Goal: Find specific page/section: Find specific page/section

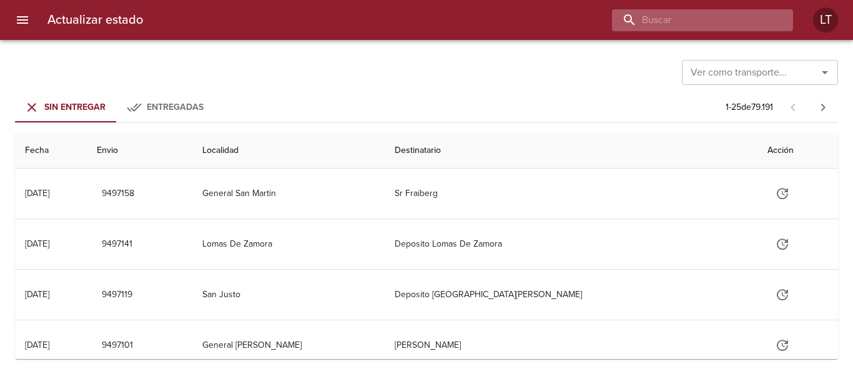
click at [695, 12] on input "buscar" at bounding box center [692, 20] width 160 height 22
paste input "9452324"
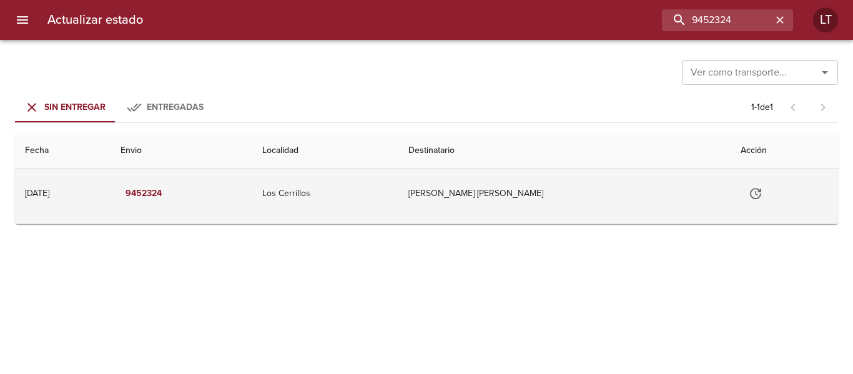
click at [363, 198] on td "Los Cerrillos" at bounding box center [325, 194] width 146 height 50
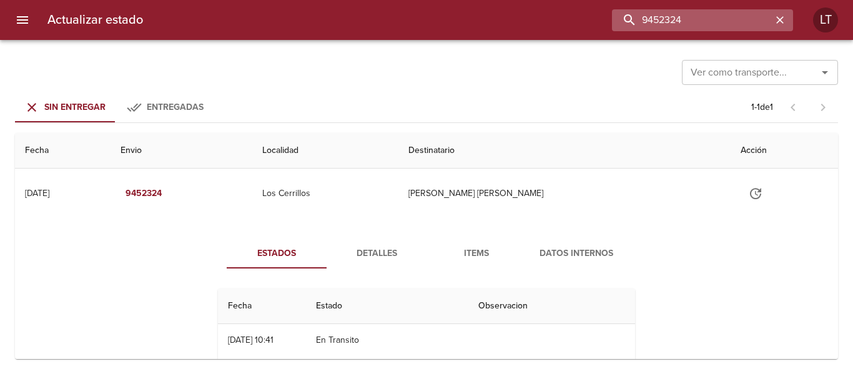
click at [694, 15] on input "9452324" at bounding box center [692, 20] width 160 height 22
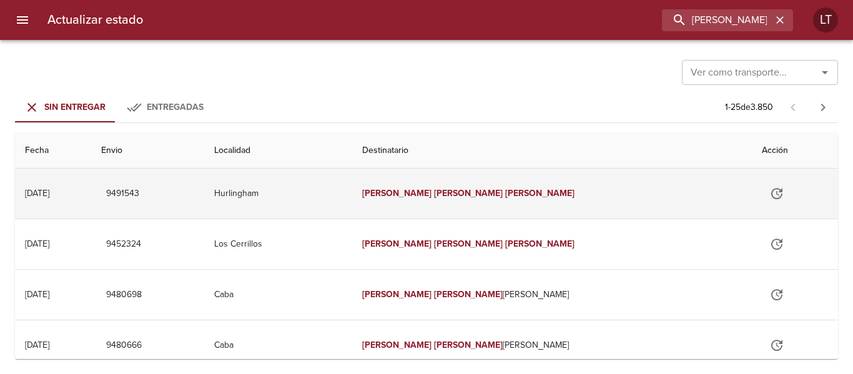
click at [352, 209] on td "Hurlingham" at bounding box center [278, 194] width 148 height 50
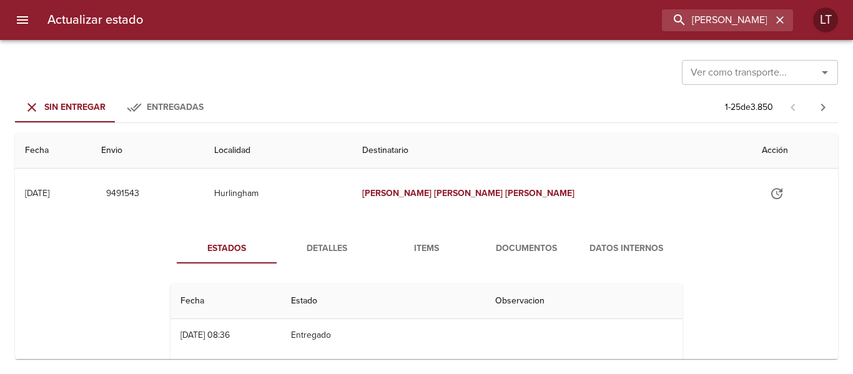
click at [324, 249] on span "Detalles" at bounding box center [326, 249] width 85 height 16
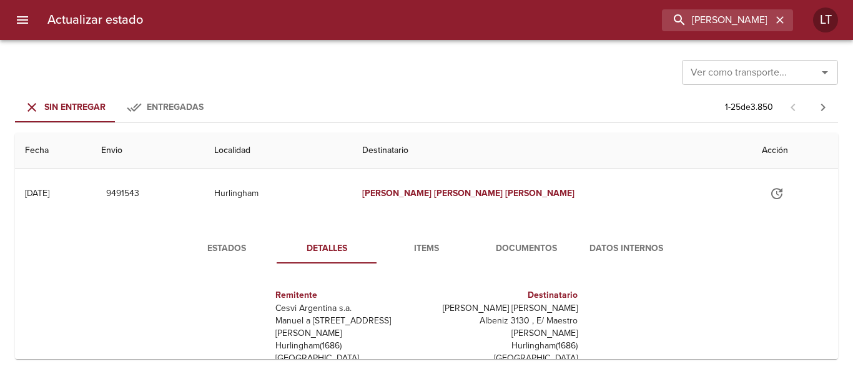
click at [577, 252] on button "Datos Internos" at bounding box center [627, 249] width 100 height 30
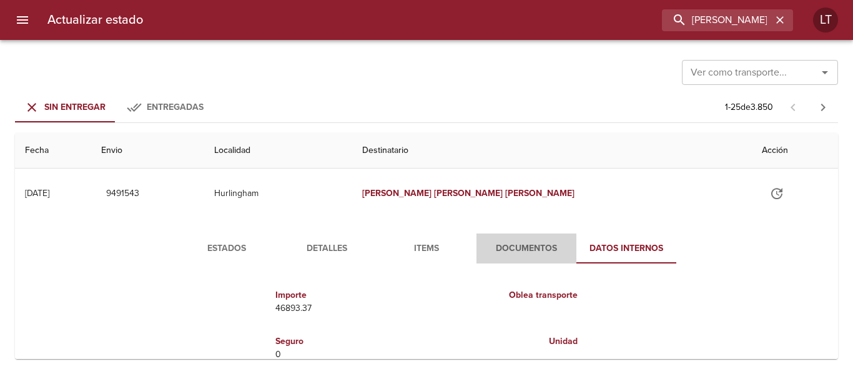
click at [532, 252] on span "Documentos" at bounding box center [526, 249] width 85 height 16
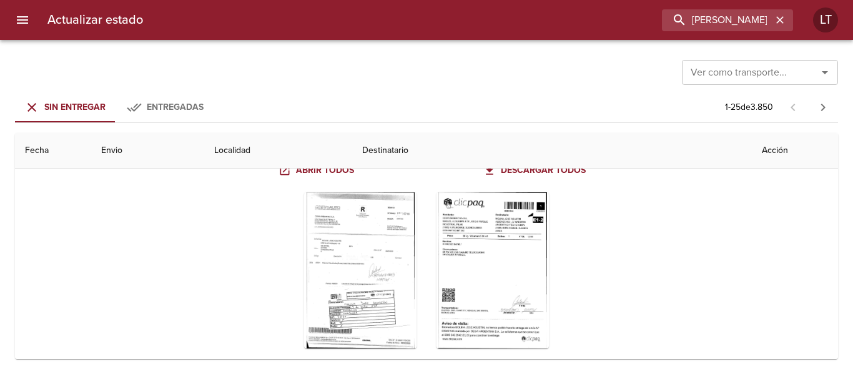
scroll to position [125, 0]
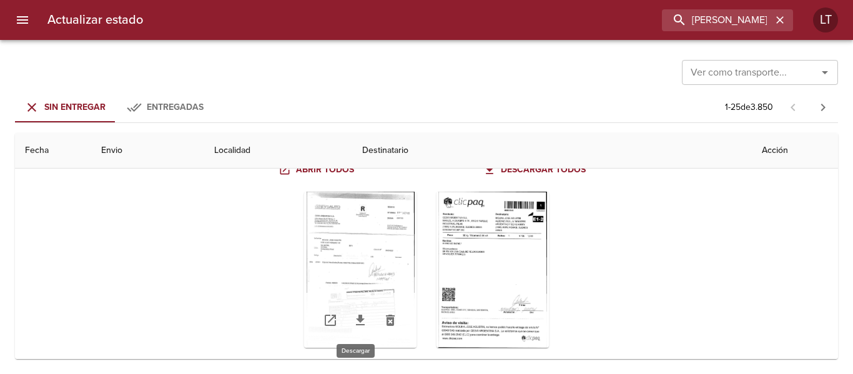
click at [356, 318] on icon "Tabla de envíos del cliente" at bounding box center [360, 320] width 9 height 11
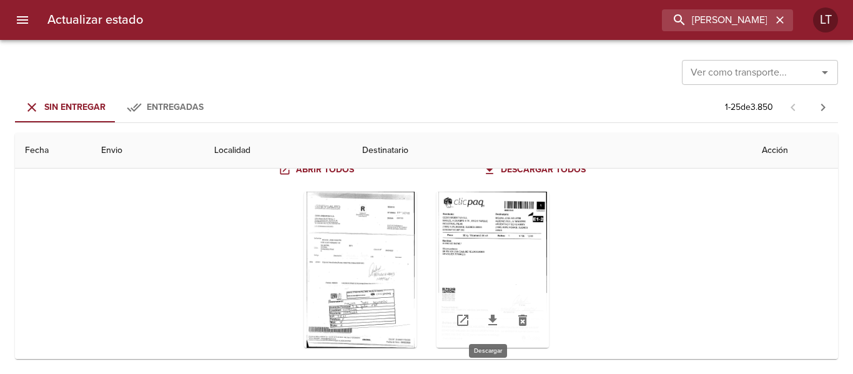
click at [490, 317] on icon "Tabla de envíos del cliente" at bounding box center [493, 320] width 9 height 11
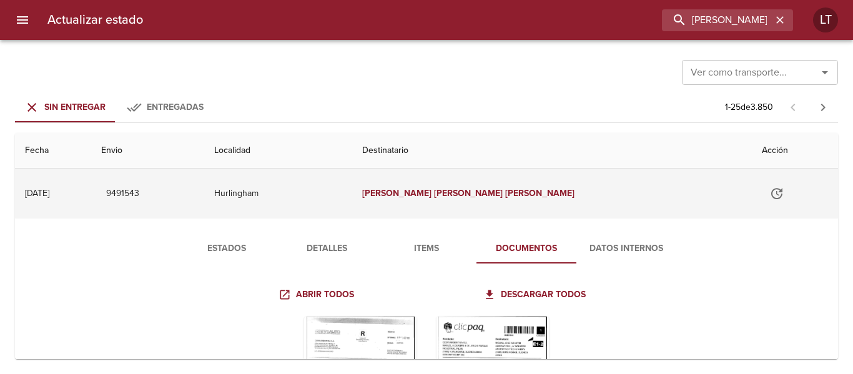
click at [612, 200] on td "[PERSON_NAME] [PERSON_NAME]" at bounding box center [552, 194] width 401 height 50
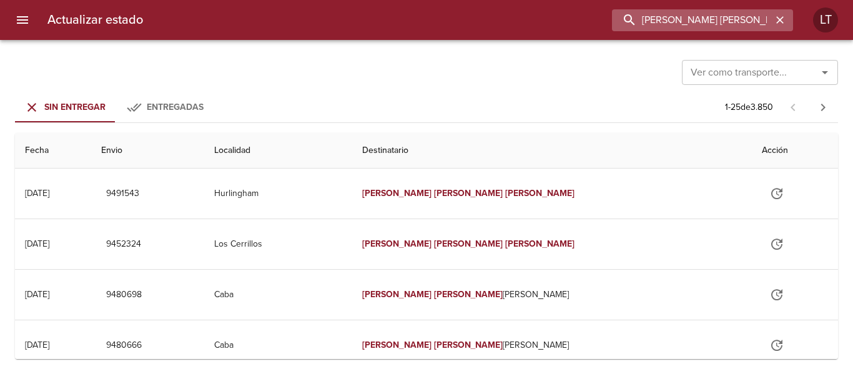
click at [724, 22] on input "[PERSON_NAME] [PERSON_NAME]" at bounding box center [692, 20] width 160 height 22
click at [724, 22] on input "9452324" at bounding box center [692, 20] width 160 height 22
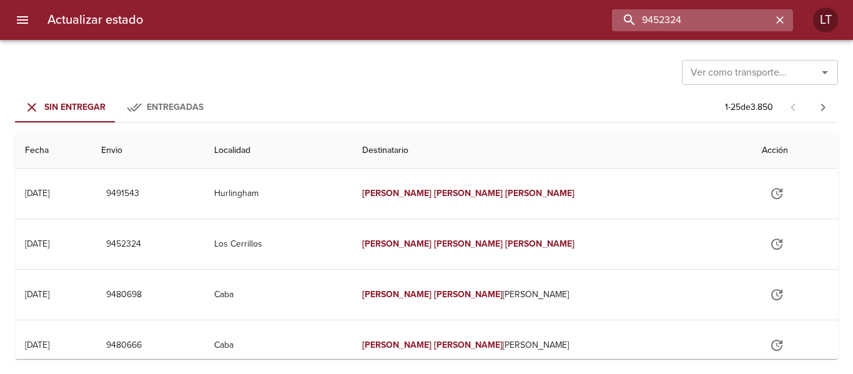
click at [681, 22] on input "9452324" at bounding box center [692, 20] width 160 height 22
click at [681, 22] on input "9491543" at bounding box center [692, 20] width 160 height 22
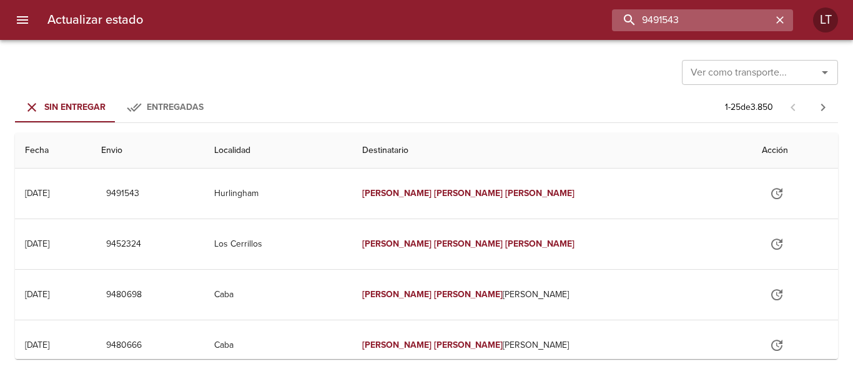
paste input "06295"
type input "9406295"
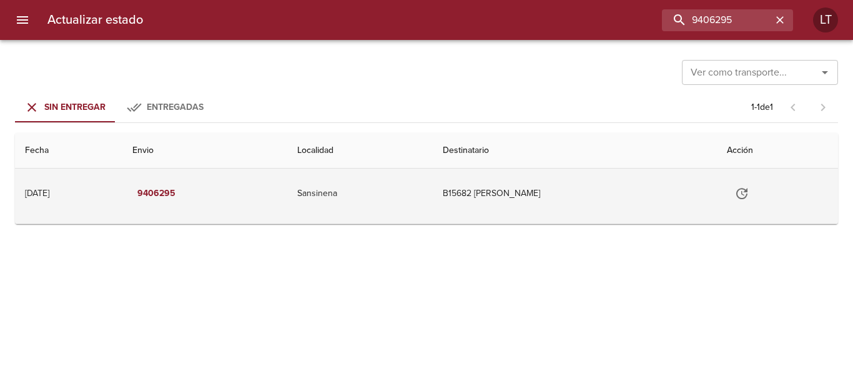
click at [448, 190] on td "B15682 [PERSON_NAME]" at bounding box center [575, 194] width 284 height 50
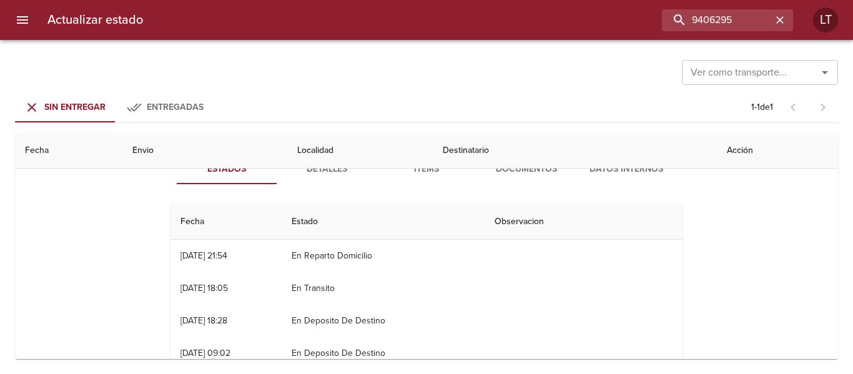
scroll to position [62, 0]
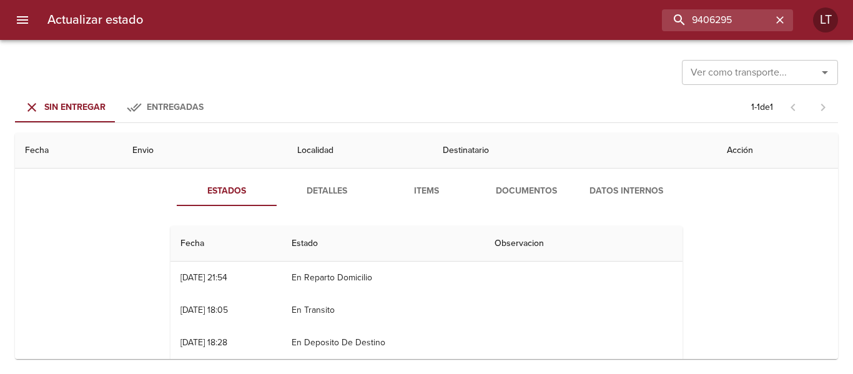
click at [495, 192] on span "Documentos" at bounding box center [526, 192] width 85 height 16
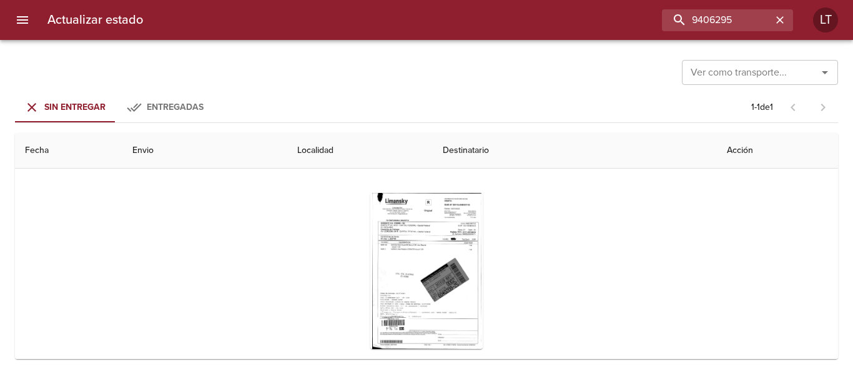
scroll to position [125, 0]
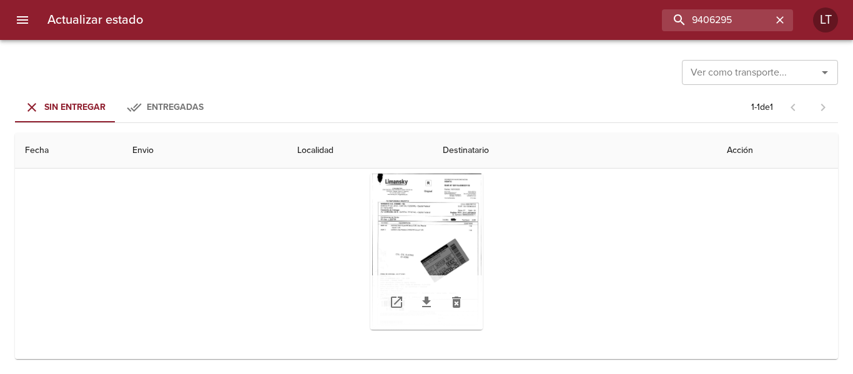
click at [416, 249] on div "Tabla de envíos del cliente" at bounding box center [427, 252] width 112 height 156
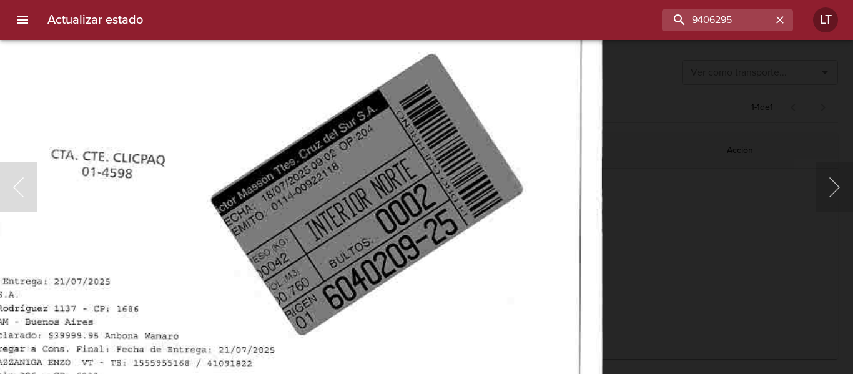
click at [403, 194] on img "Lightbox" at bounding box center [251, 137] width 704 height 1006
click at [770, 245] on div "Lightbox" at bounding box center [426, 187] width 853 height 374
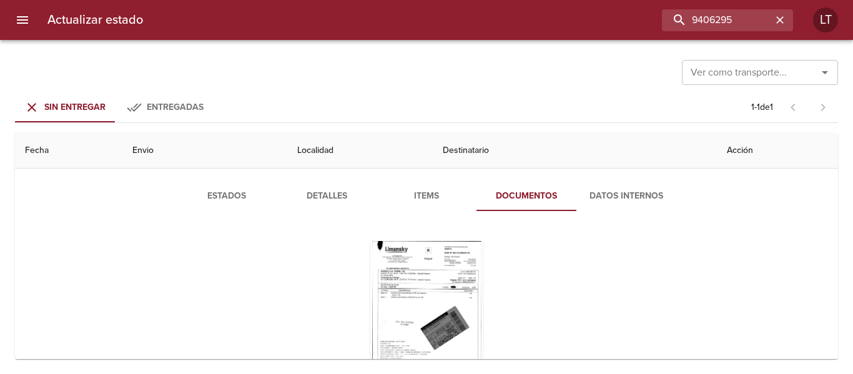
scroll to position [0, 0]
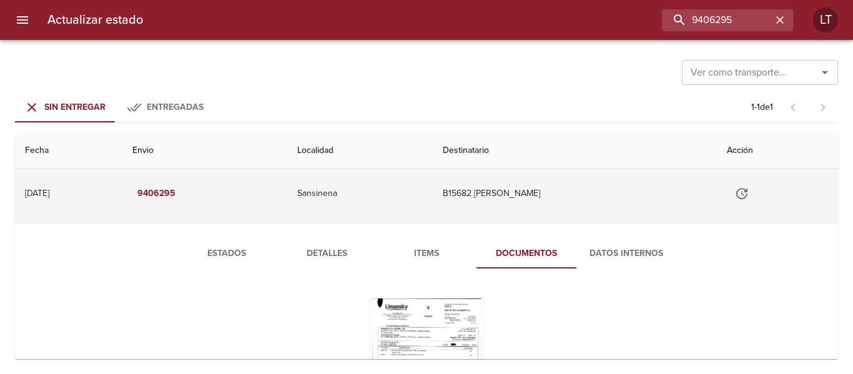
click at [392, 202] on td "Sansinena" at bounding box center [360, 194] width 146 height 50
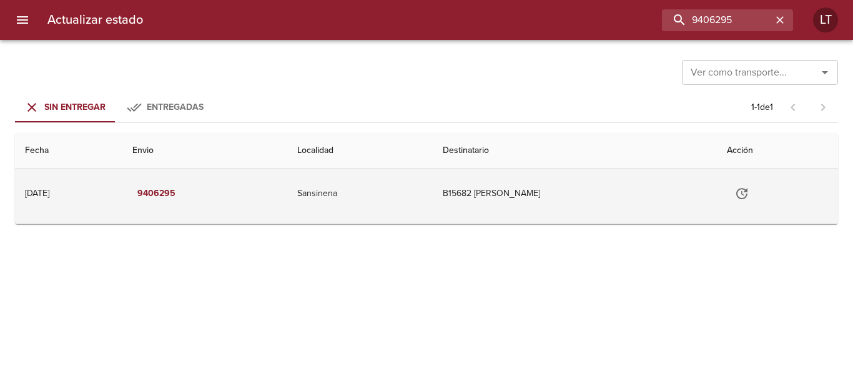
click at [366, 206] on td "Sansinena" at bounding box center [360, 194] width 146 height 50
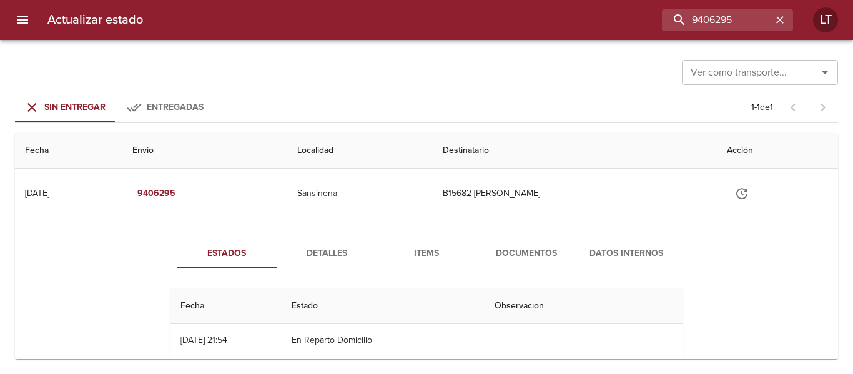
click at [338, 254] on span "Detalles" at bounding box center [326, 254] width 85 height 16
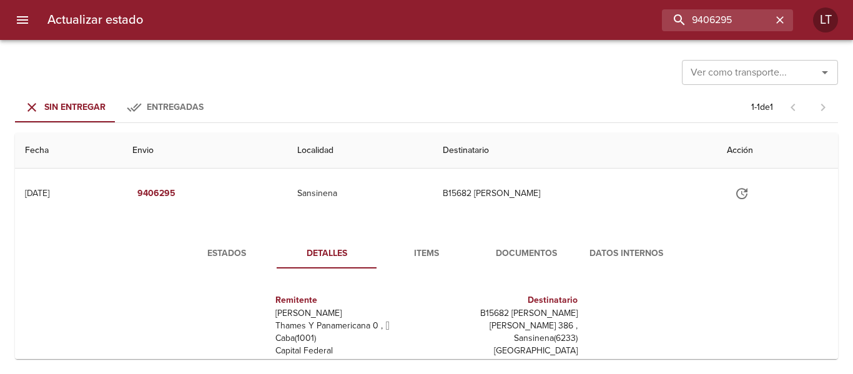
click at [226, 248] on span "Estados" at bounding box center [226, 254] width 85 height 16
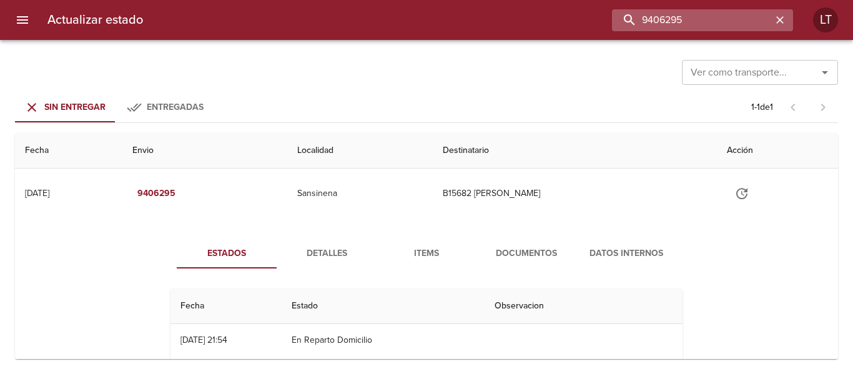
click at [722, 16] on input "9406295" at bounding box center [692, 20] width 160 height 22
paste input "[PERSON_NAME]"
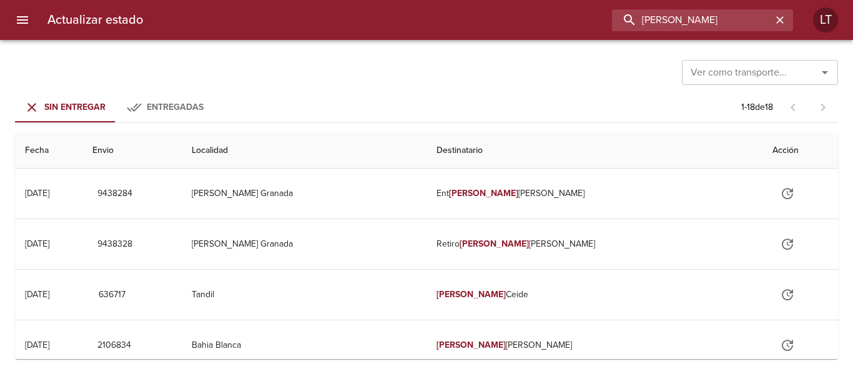
type input "[PERSON_NAME]"
click at [785, 23] on icon "button" at bounding box center [780, 20] width 12 height 12
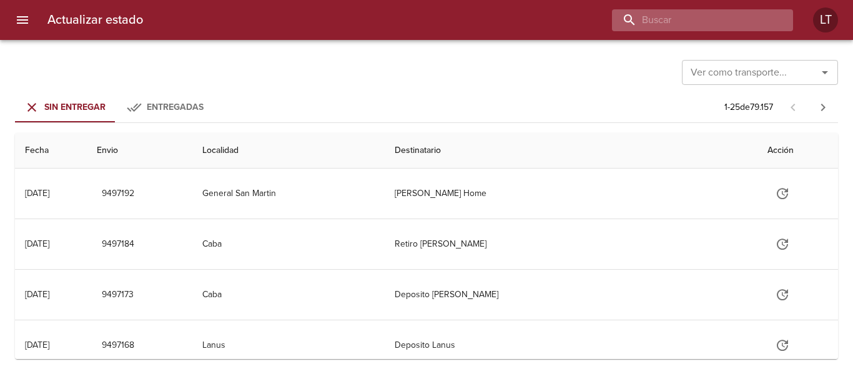
click at [742, 30] on input "buscar" at bounding box center [692, 20] width 160 height 22
type input "santa [PERSON_NAME]"
